Goal: Task Accomplishment & Management: Use online tool/utility

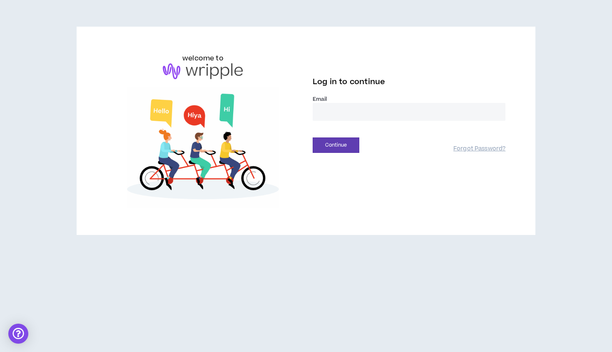
click at [359, 112] on input "email" at bounding box center [409, 112] width 193 height 18
type input "**********"
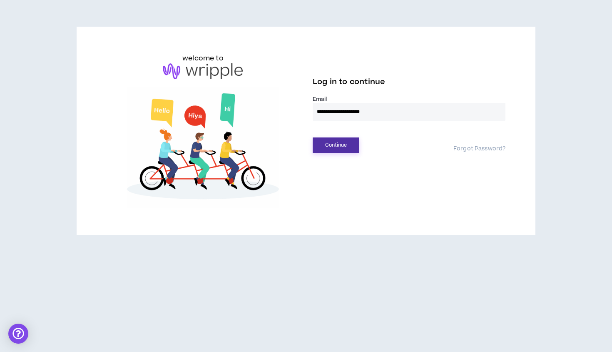
click at [340, 143] on button "Continue" at bounding box center [336, 144] width 47 height 15
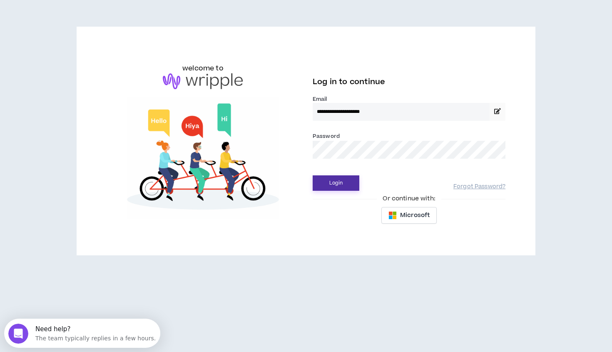
click at [335, 183] on button "Login" at bounding box center [336, 182] width 47 height 15
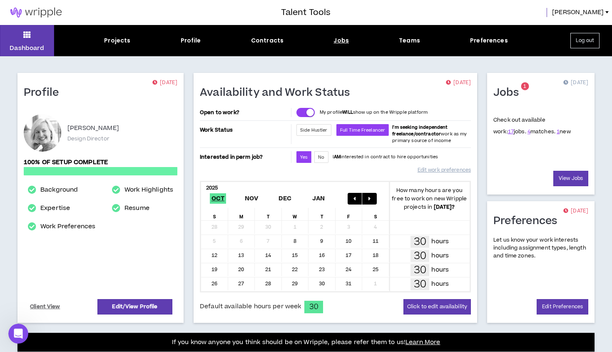
click at [342, 40] on div "Jobs" at bounding box center [340, 40] width 15 height 9
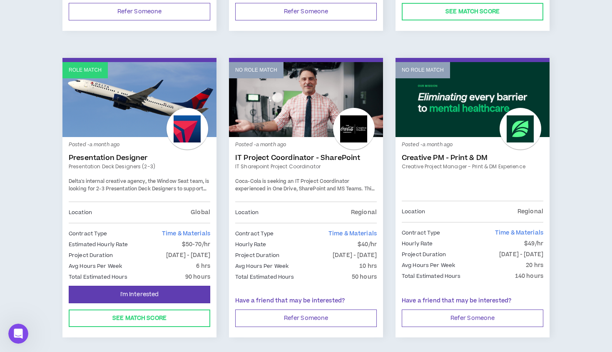
scroll to position [1391, 0]
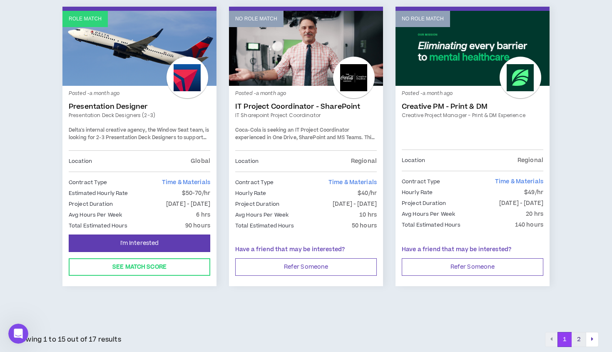
click at [579, 335] on button "2" at bounding box center [578, 339] width 15 height 15
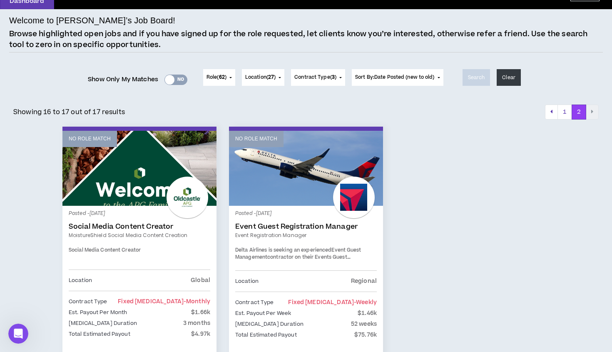
scroll to position [47, 0]
